Goal: Check status: Check status

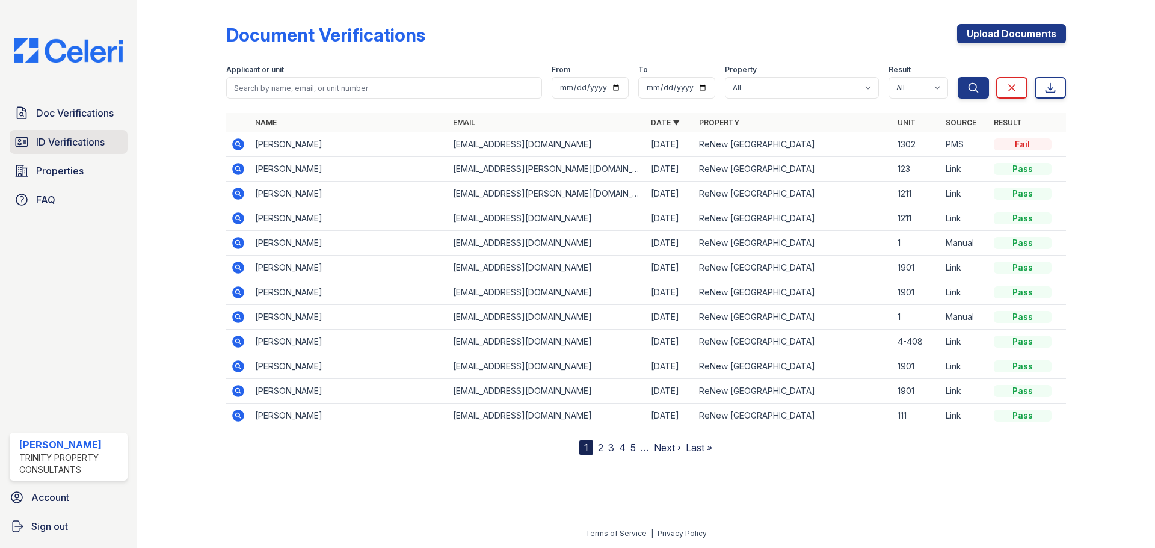
click at [81, 144] on span "ID Verifications" at bounding box center [70, 142] width 69 height 14
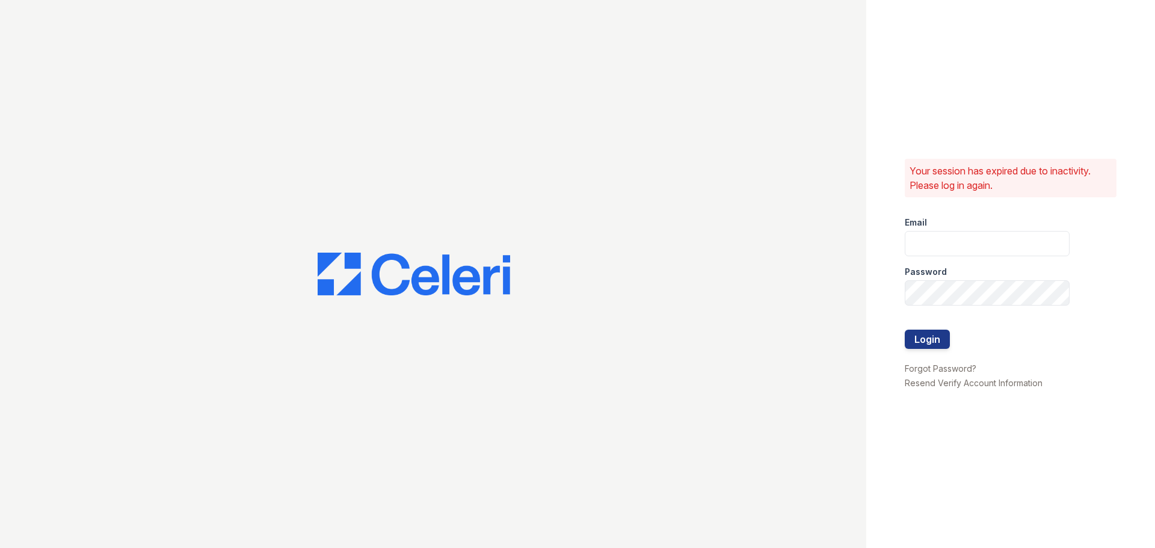
type input "jratley@trinity-pm.com"
click at [921, 336] on button "Login" at bounding box center [927, 339] width 45 height 19
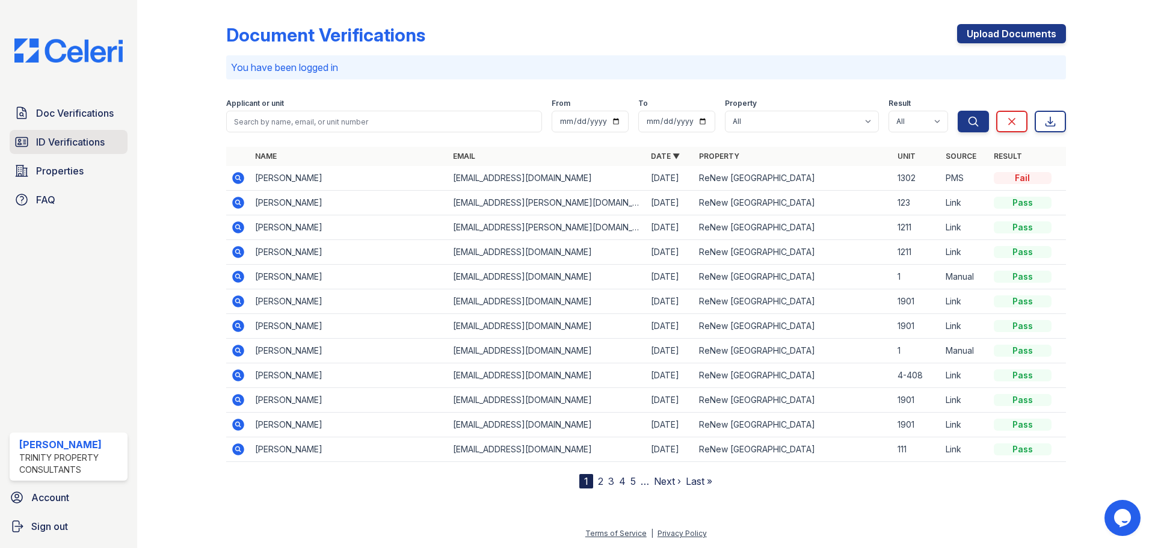
click at [88, 138] on span "ID Verifications" at bounding box center [70, 142] width 69 height 14
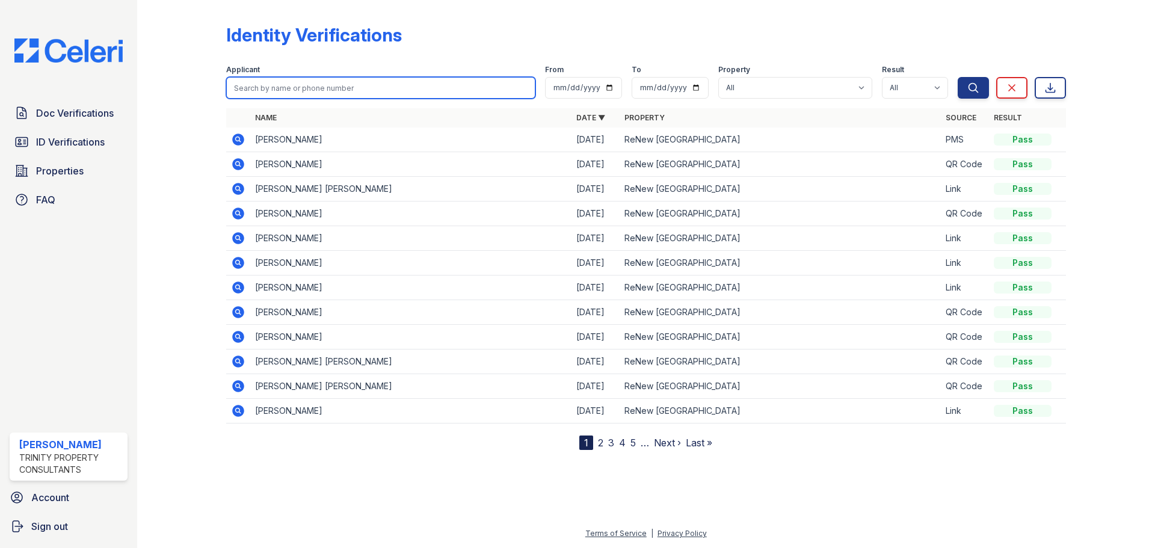
click at [332, 91] on input "search" at bounding box center [380, 88] width 309 height 22
type input "[PERSON_NAME]"
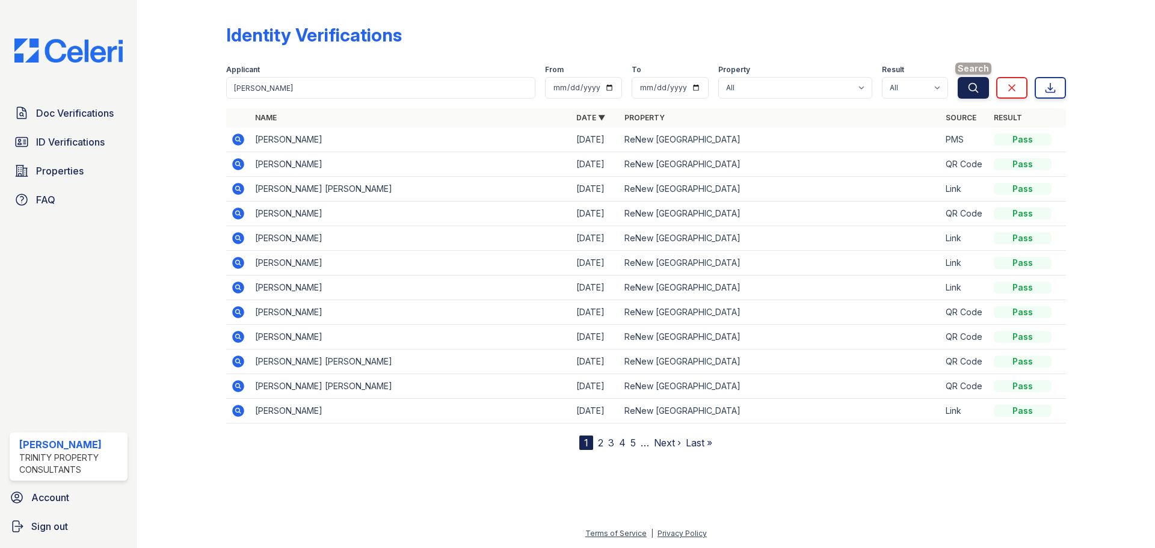
click at [972, 85] on icon "submit" at bounding box center [974, 88] width 12 height 12
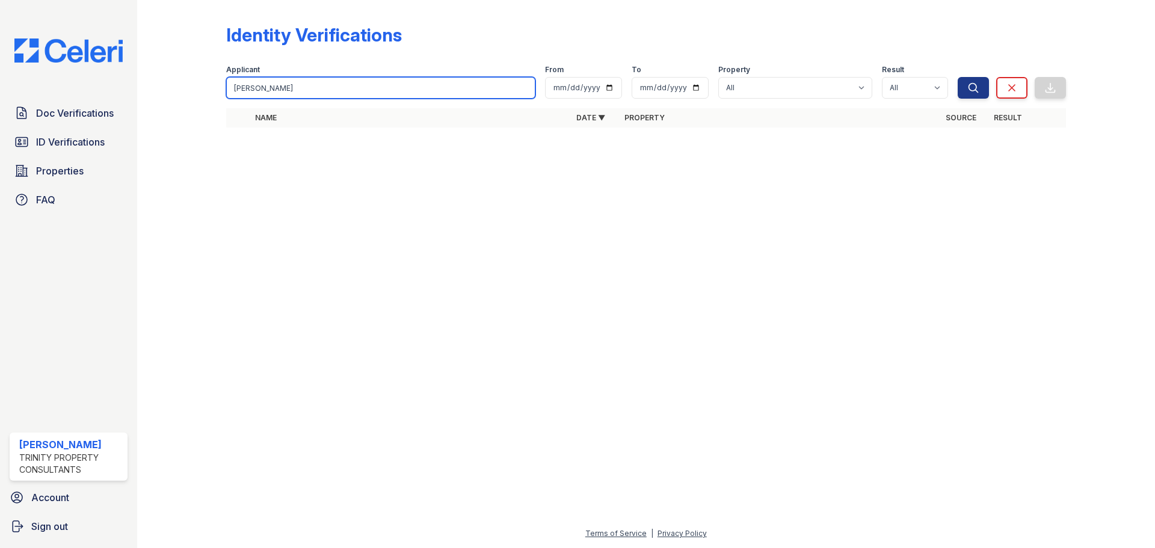
drag, startPoint x: 301, startPoint y: 94, endPoint x: 258, endPoint y: 86, distance: 44.0
click at [258, 86] on input "[PERSON_NAME]" at bounding box center [380, 88] width 309 height 22
type input "[PERSON_NAME]"
click at [958, 77] on button "Search" at bounding box center [973, 88] width 31 height 22
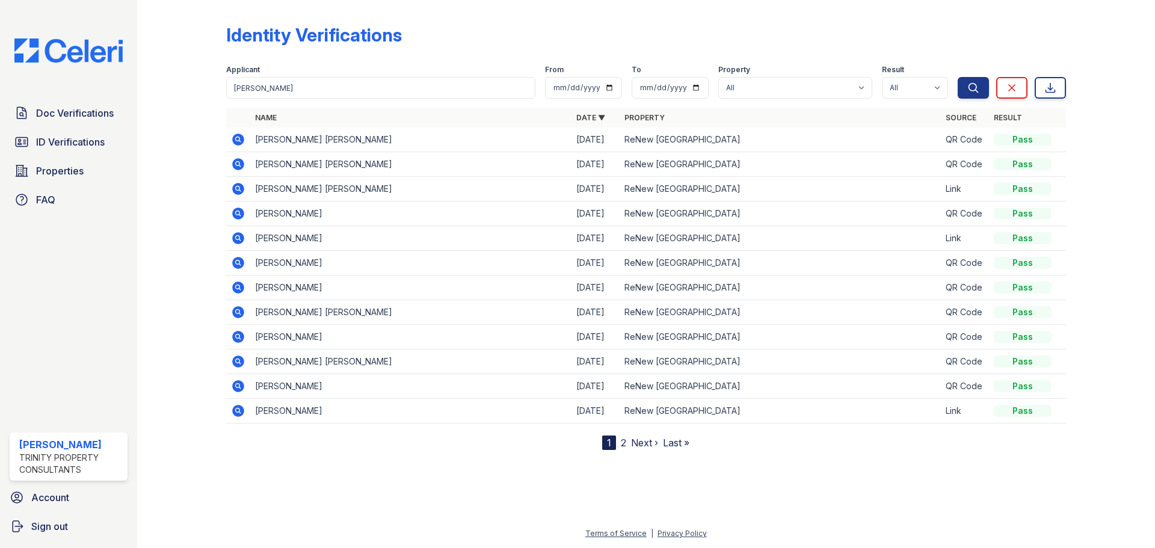
click at [621, 443] on link "2" at bounding box center [623, 443] width 5 height 12
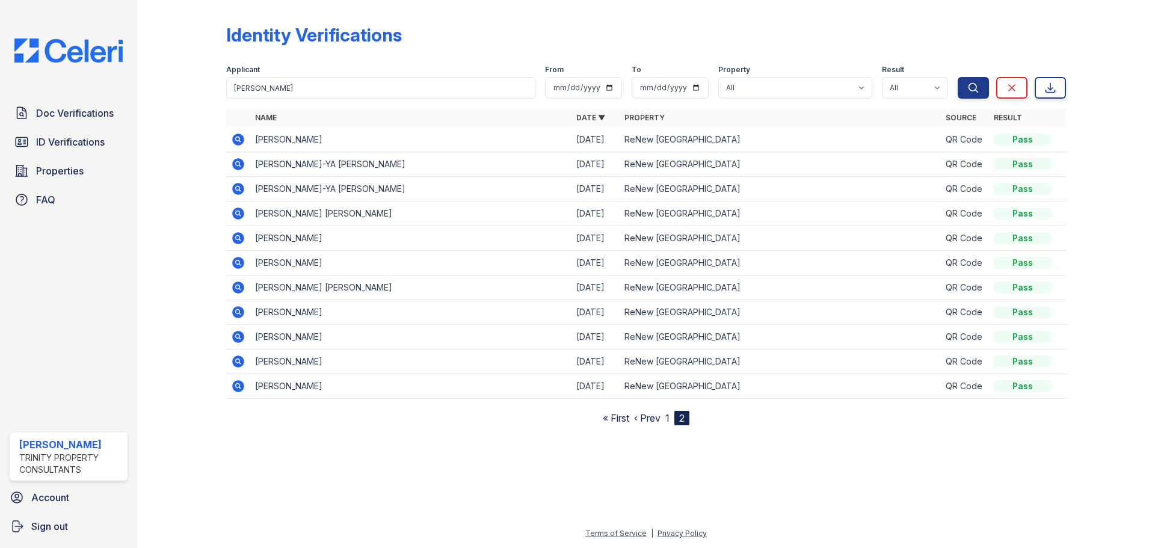
click at [237, 364] on icon at bounding box center [238, 362] width 12 height 12
